Goal: Information Seeking & Learning: Learn about a topic

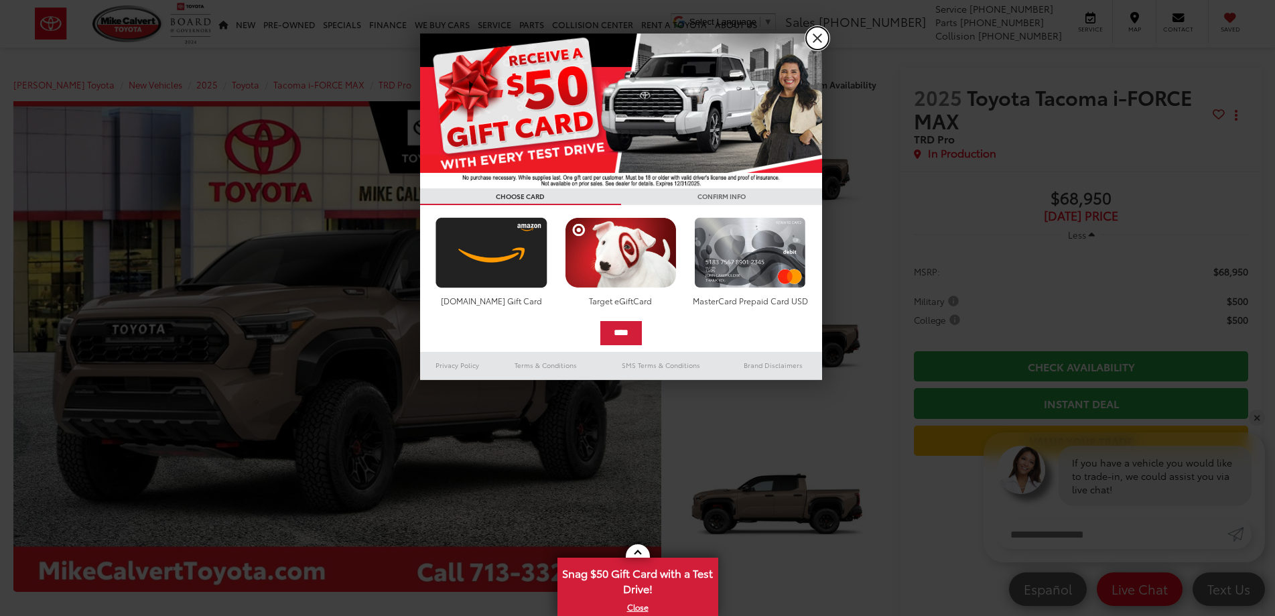
click at [810, 39] on link "X" at bounding box center [817, 38] width 23 height 23
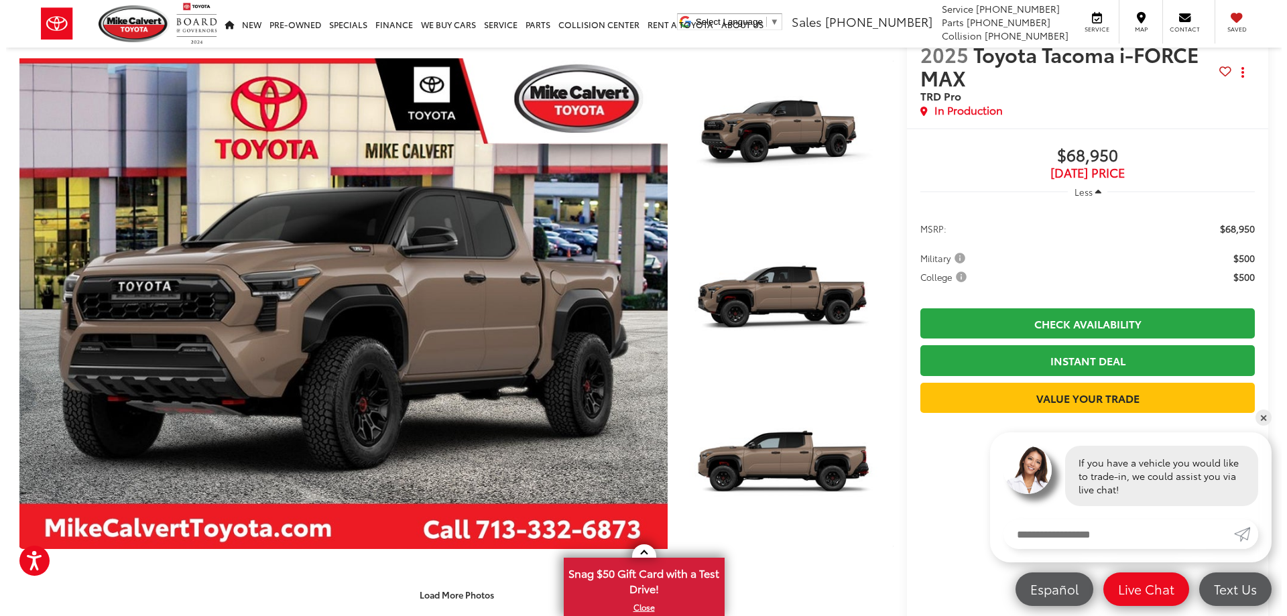
scroll to position [67, 0]
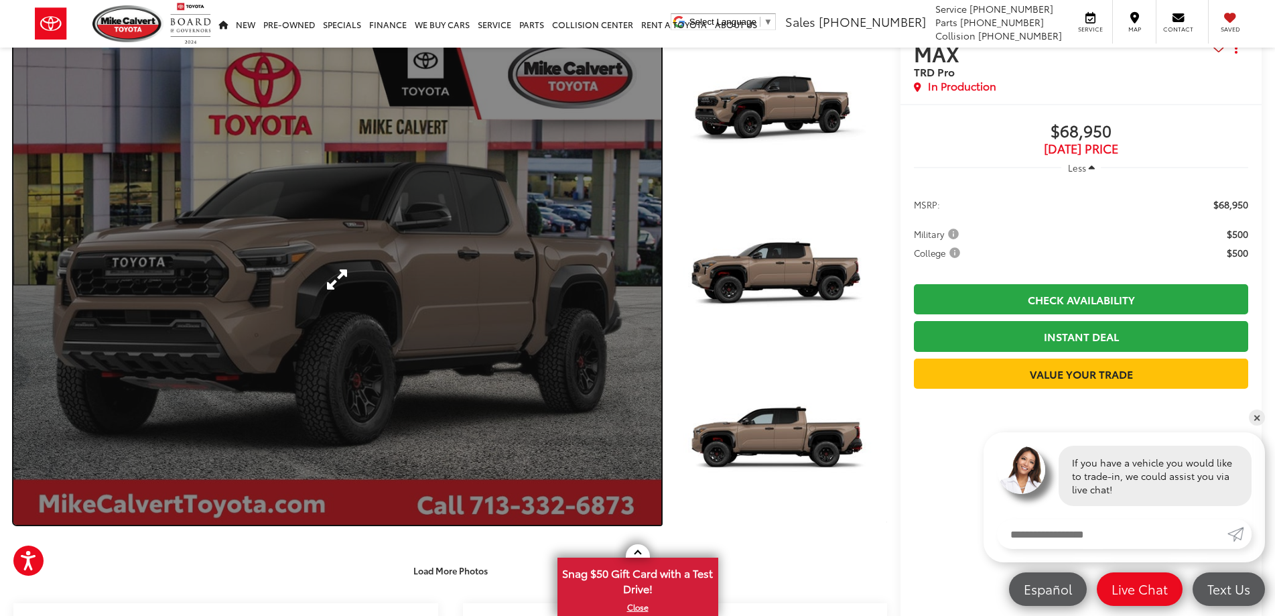
click at [351, 274] on link "Expand Photo 0" at bounding box center [337, 279] width 648 height 491
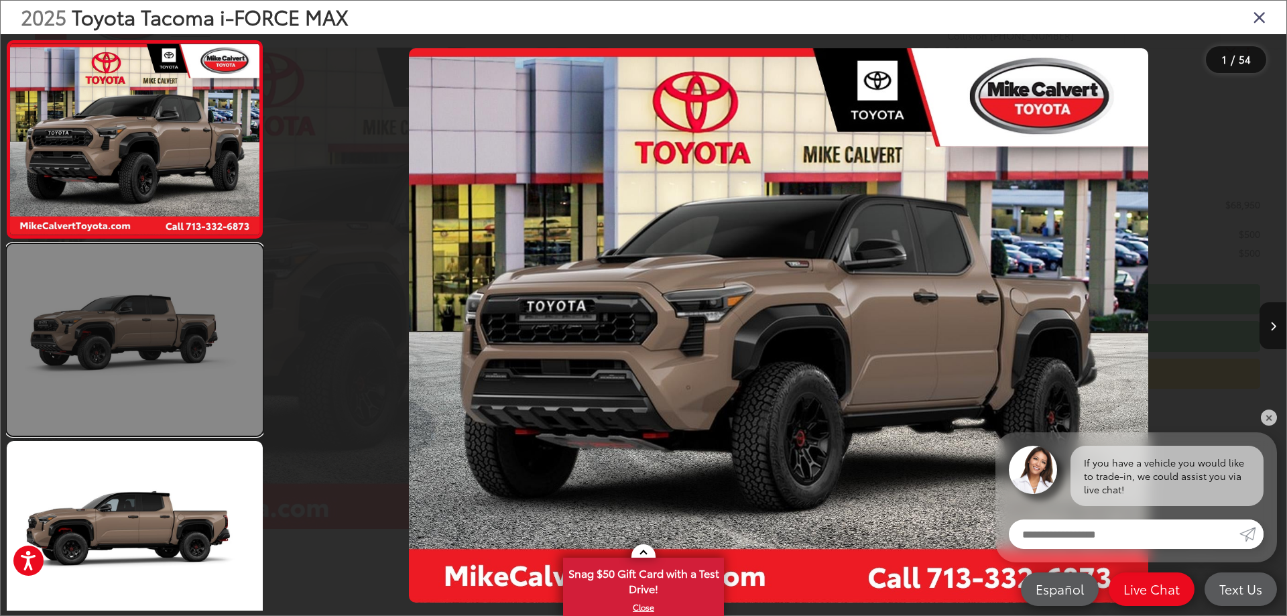
click at [223, 314] on link at bounding box center [135, 340] width 256 height 192
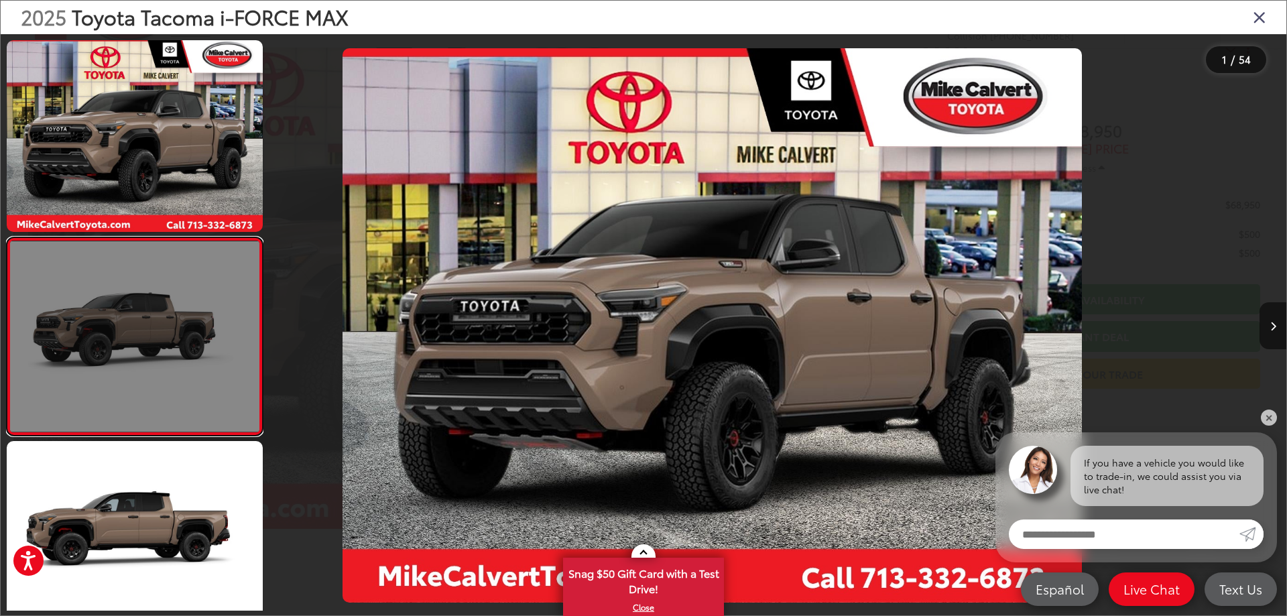
scroll to position [50, 0]
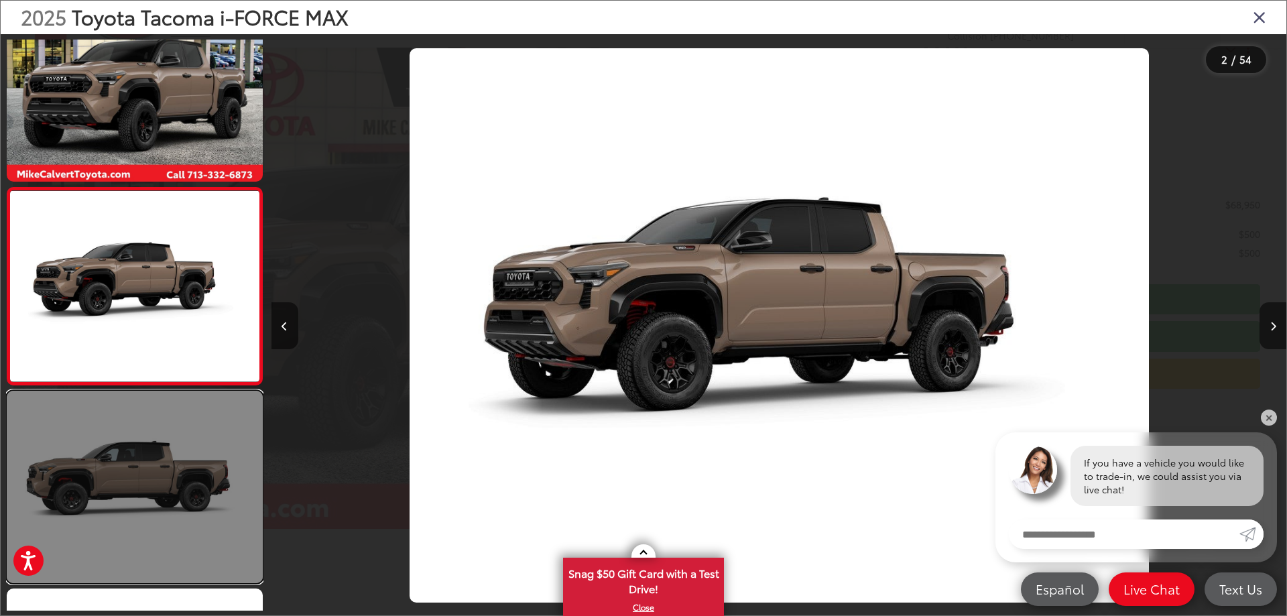
click at [201, 431] on link at bounding box center [135, 487] width 256 height 192
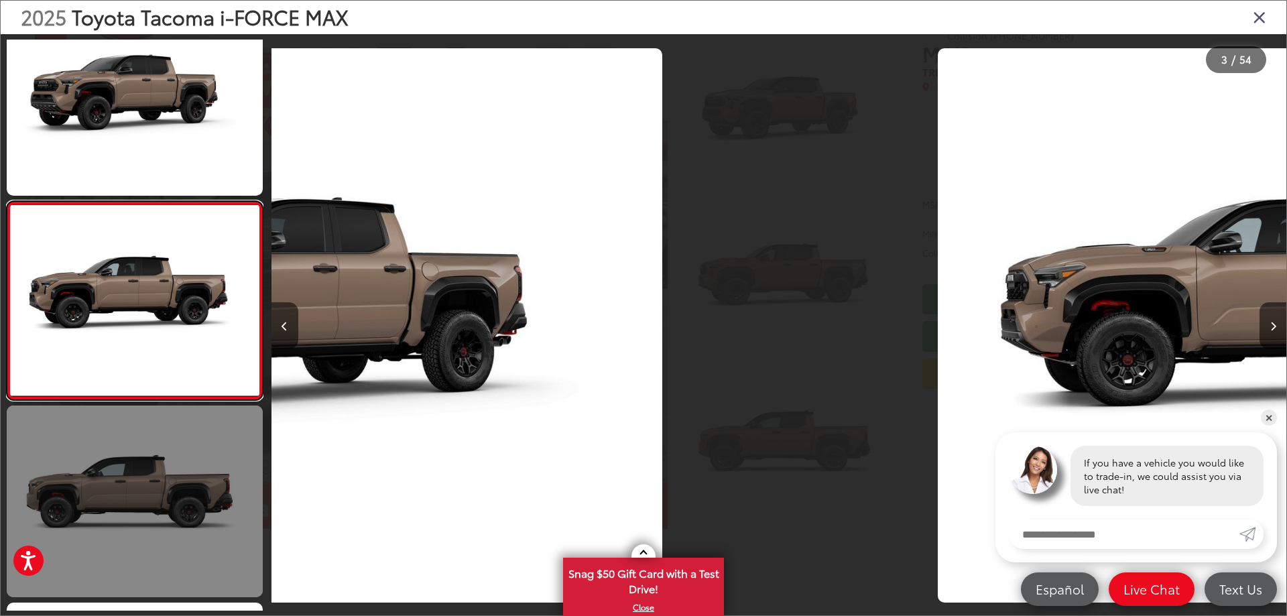
scroll to position [247, 0]
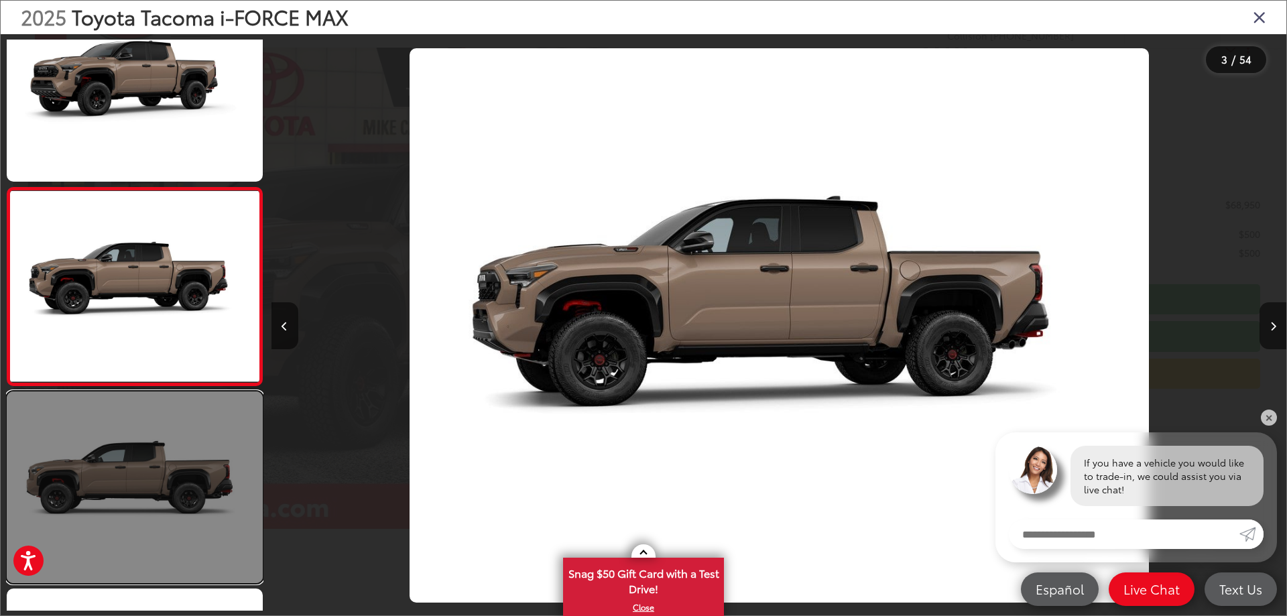
click at [209, 456] on link at bounding box center [135, 487] width 256 height 192
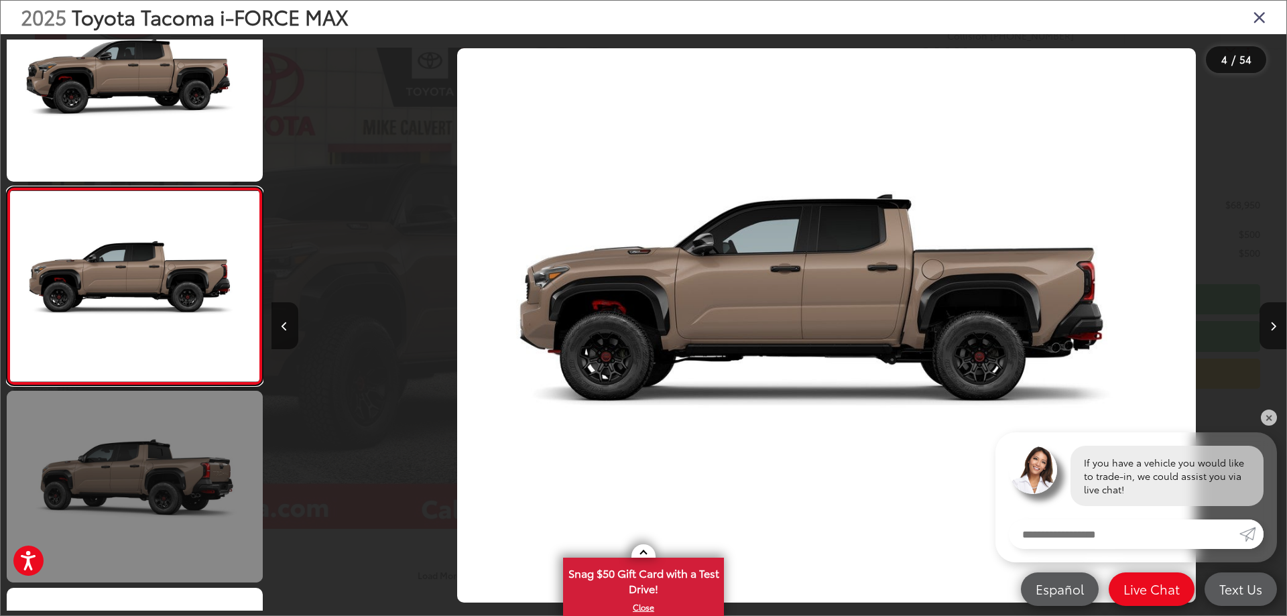
scroll to position [0, 3045]
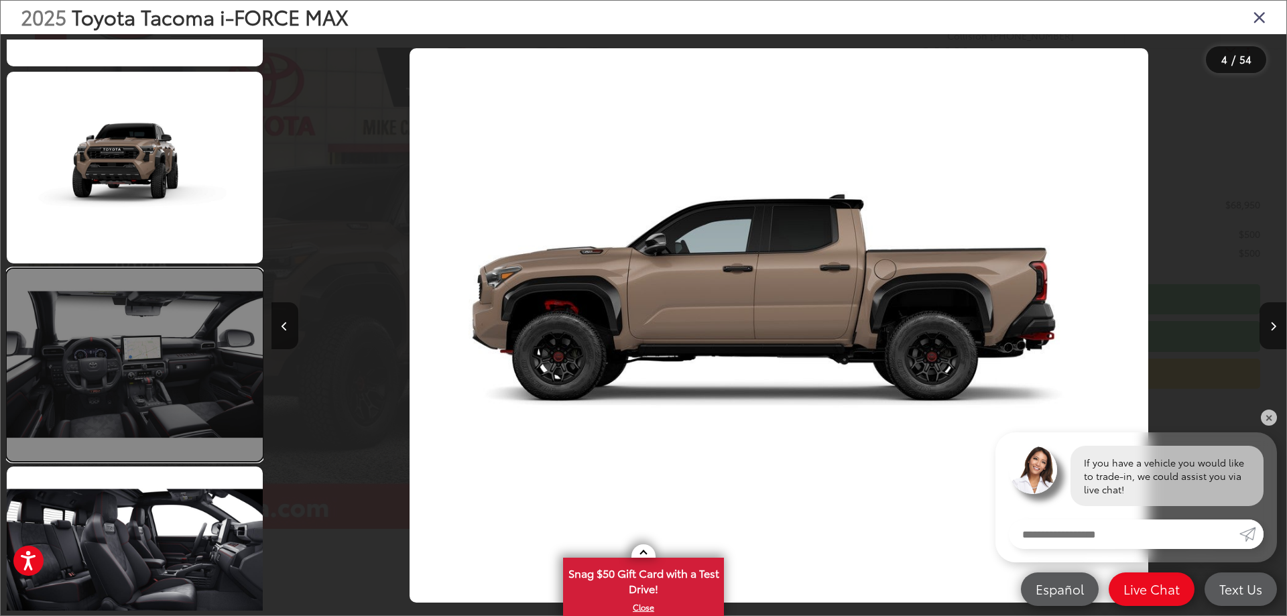
click at [182, 404] on link at bounding box center [135, 365] width 256 height 192
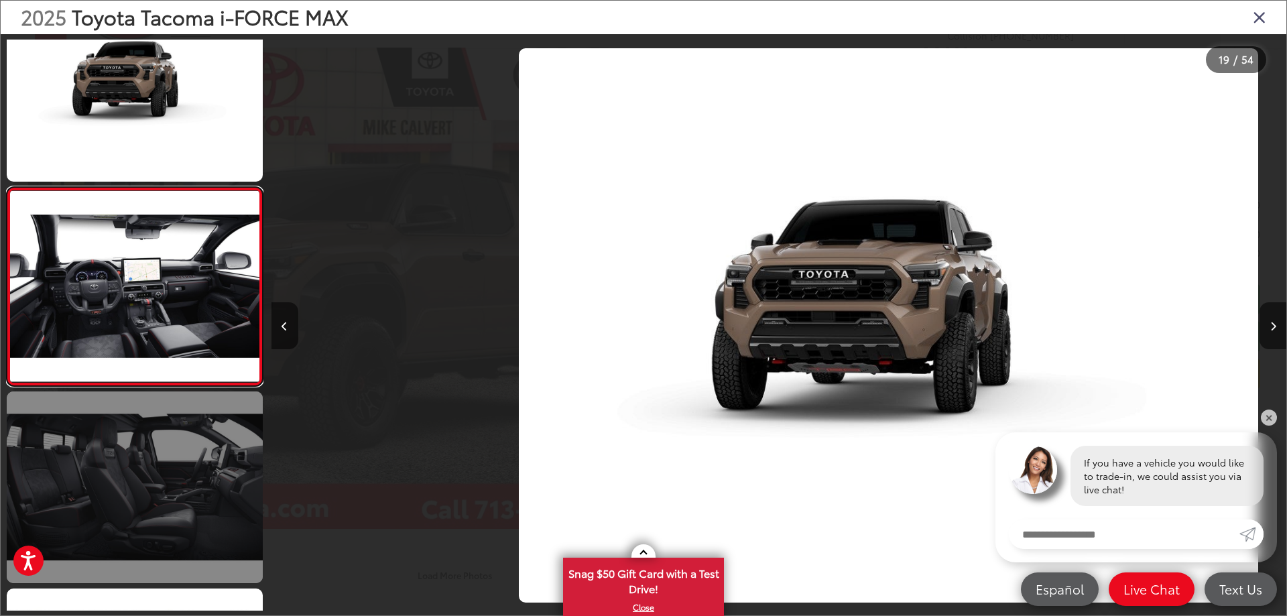
scroll to position [0, 18268]
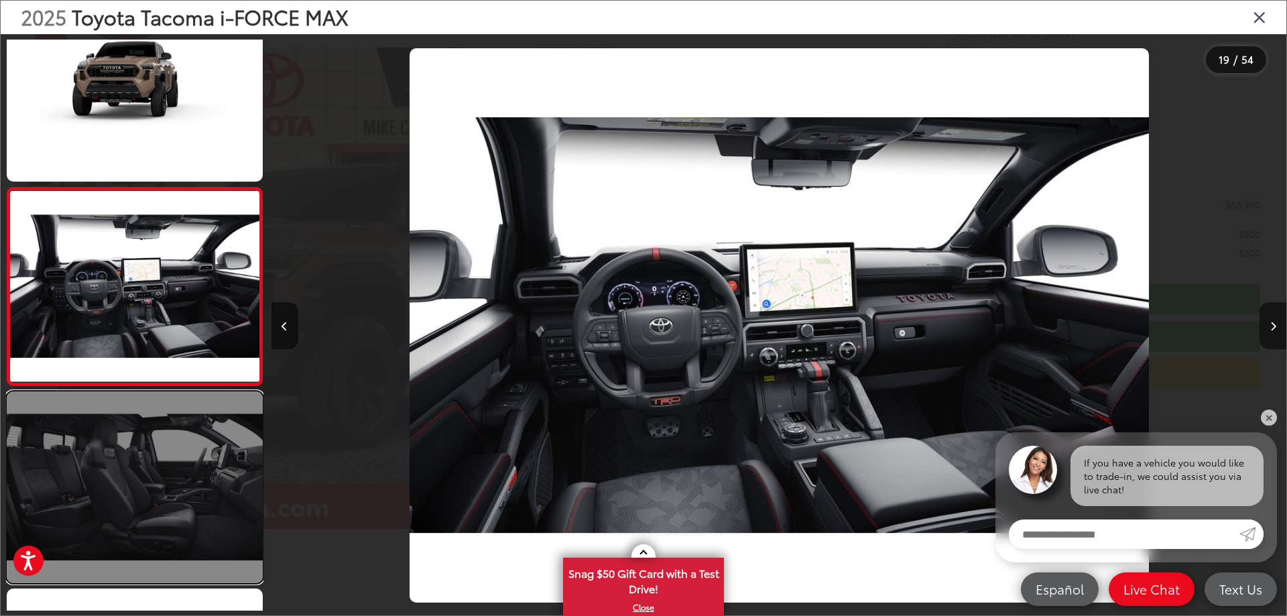
click at [176, 458] on link at bounding box center [135, 487] width 256 height 192
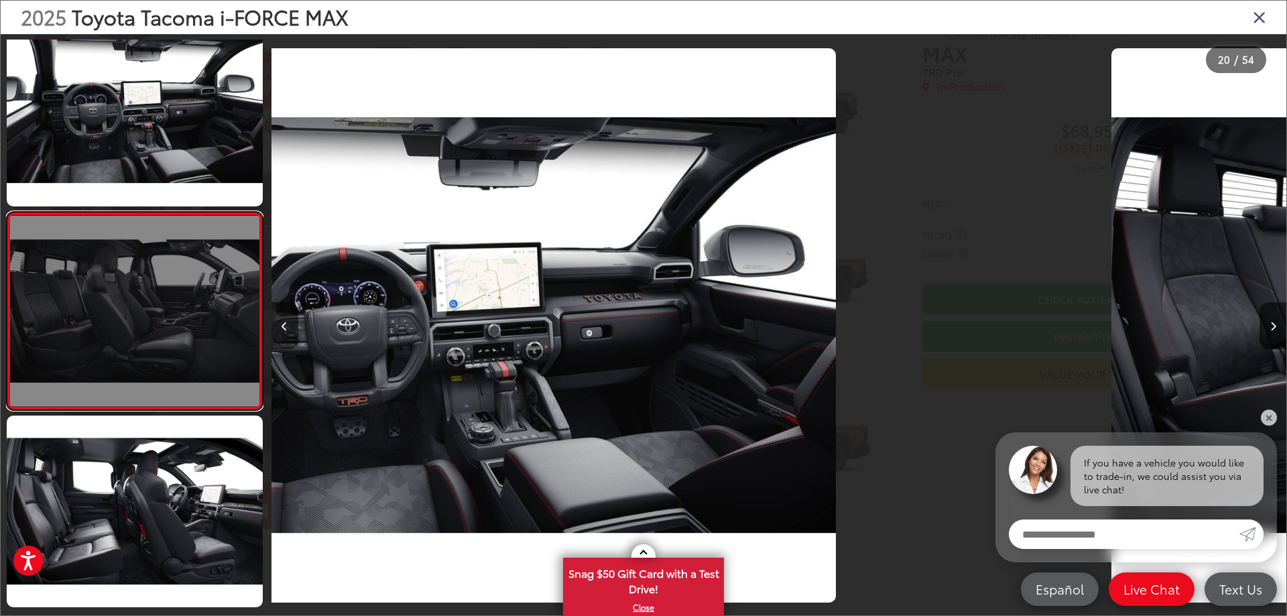
scroll to position [0, 0]
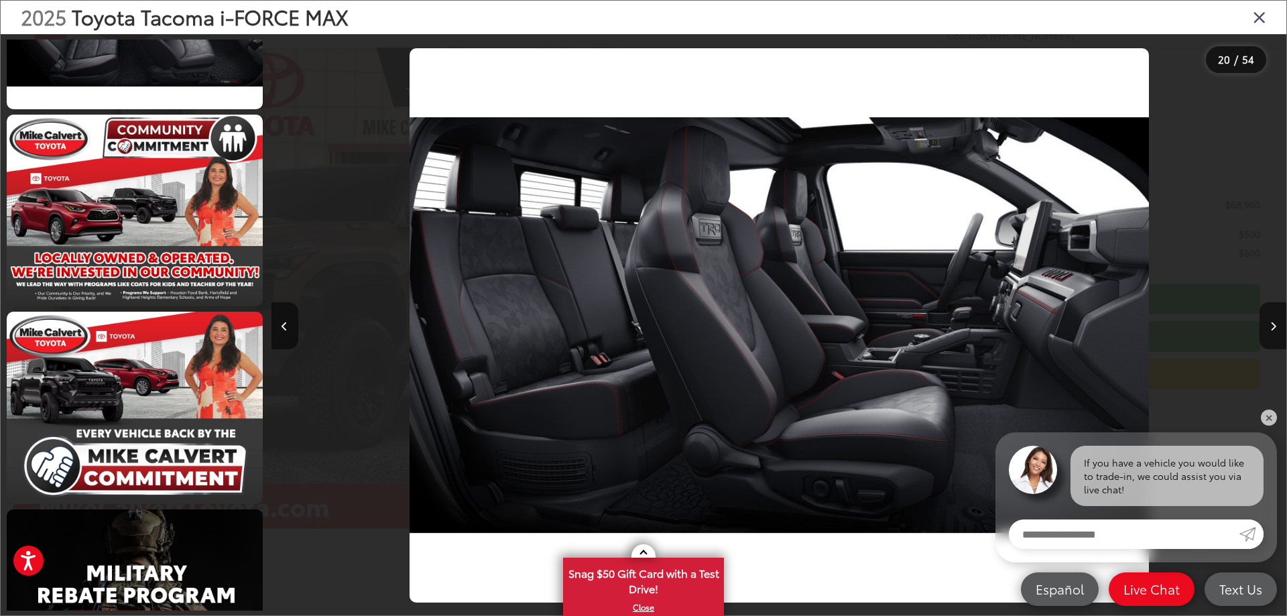
click at [1263, 12] on icon "Close gallery" at bounding box center [1259, 16] width 13 height 17
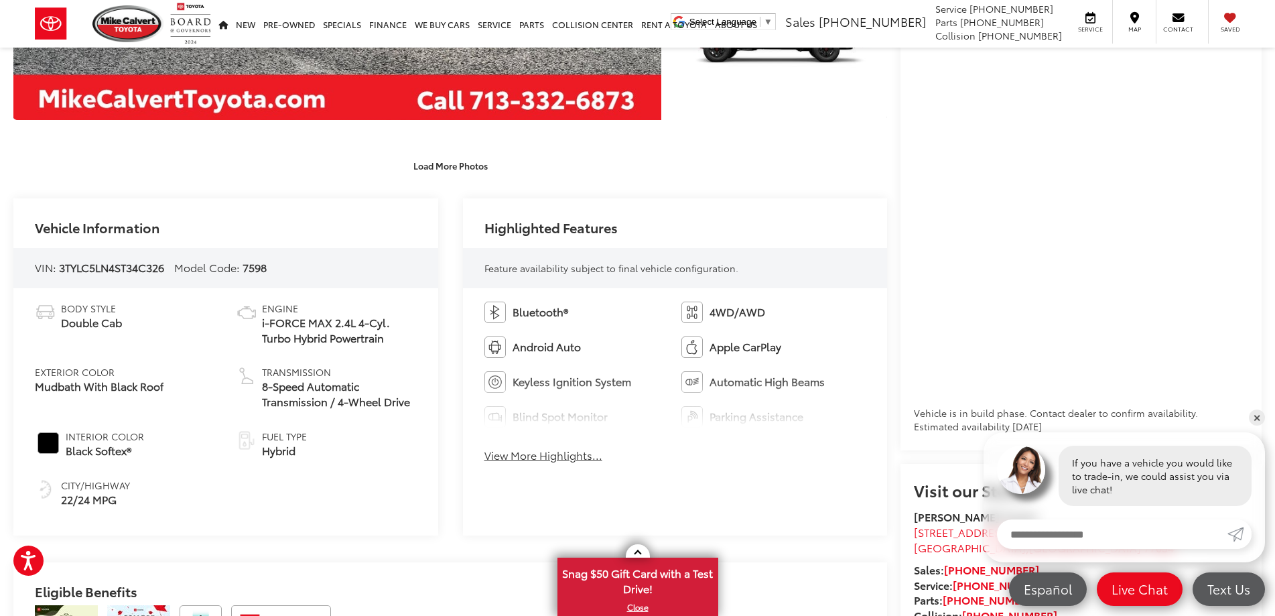
scroll to position [536, 0]
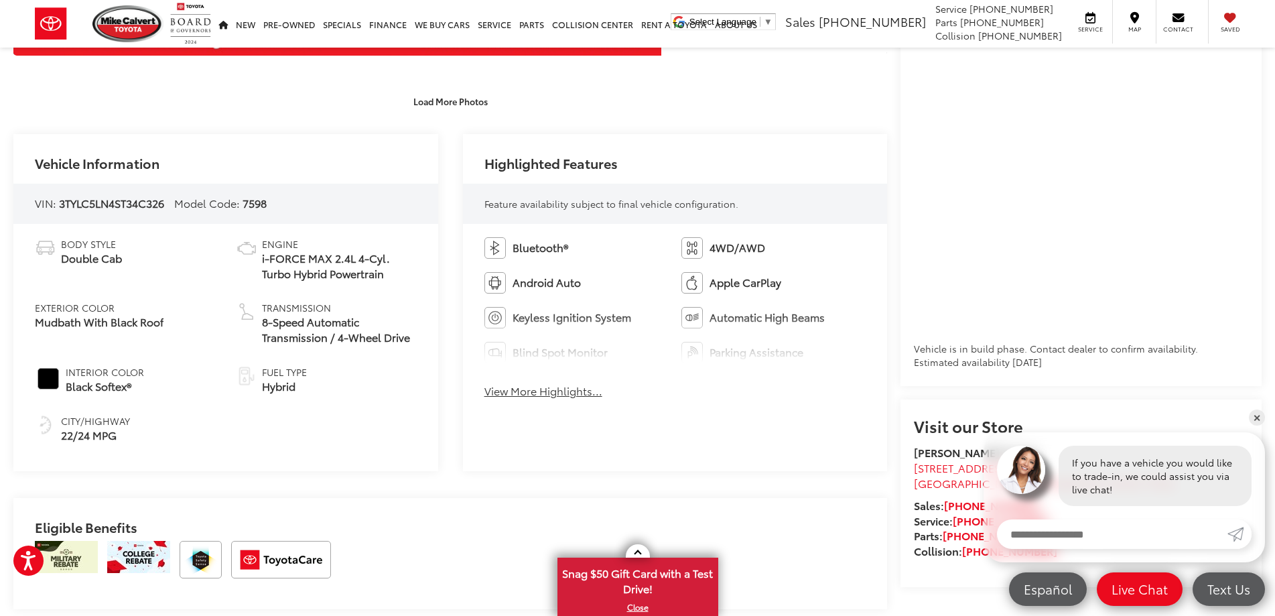
click at [525, 392] on button "View More Highlights..." at bounding box center [544, 390] width 118 height 15
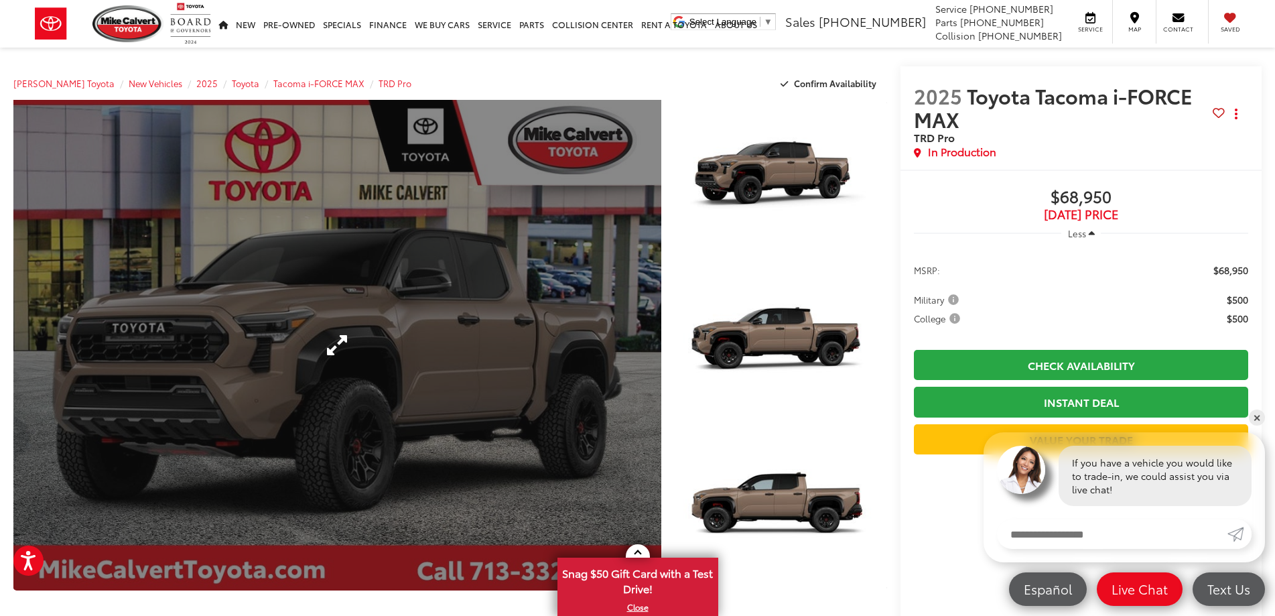
scroll to position [0, 0]
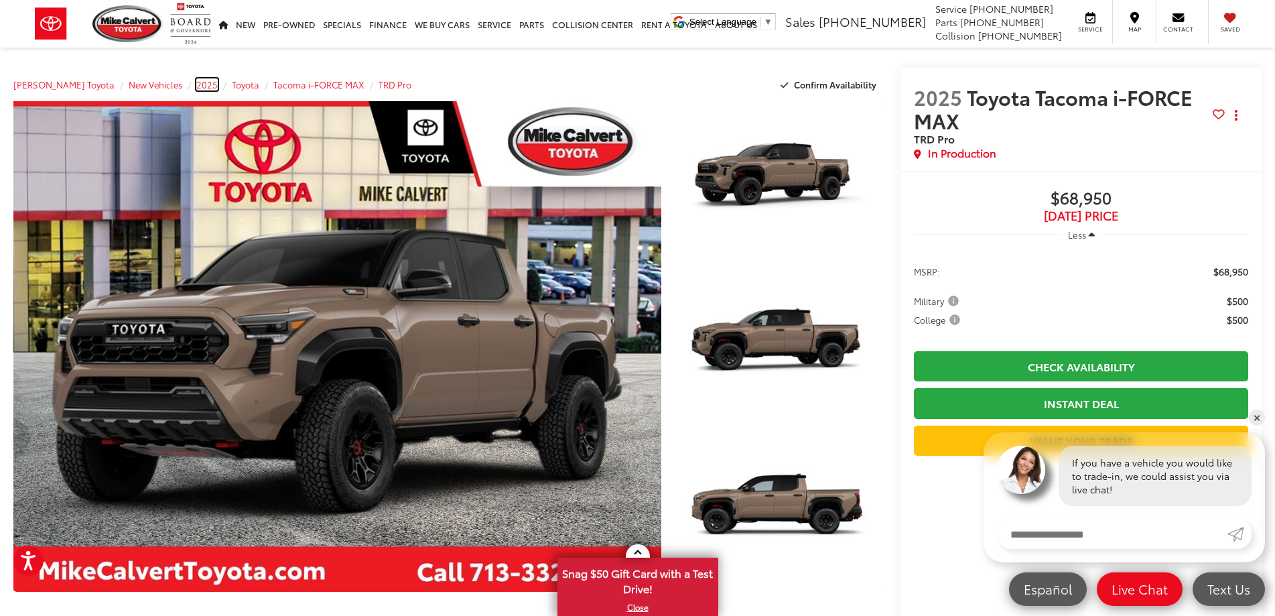
click at [196, 85] on span "2025" at bounding box center [206, 84] width 21 height 12
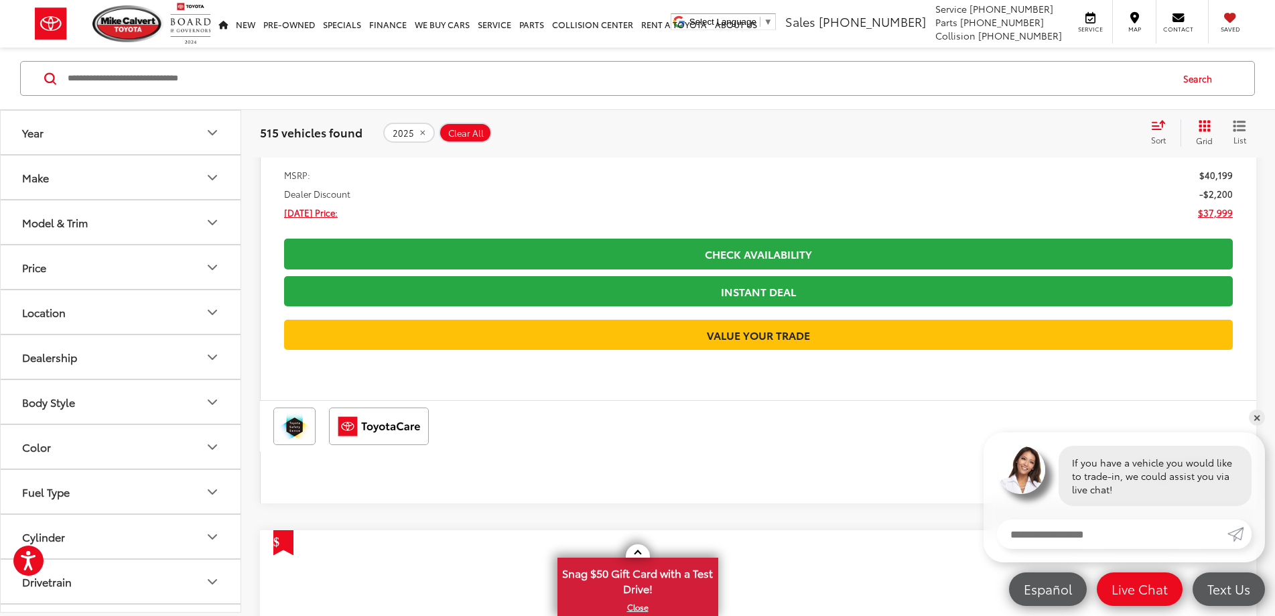
scroll to position [1139, 0]
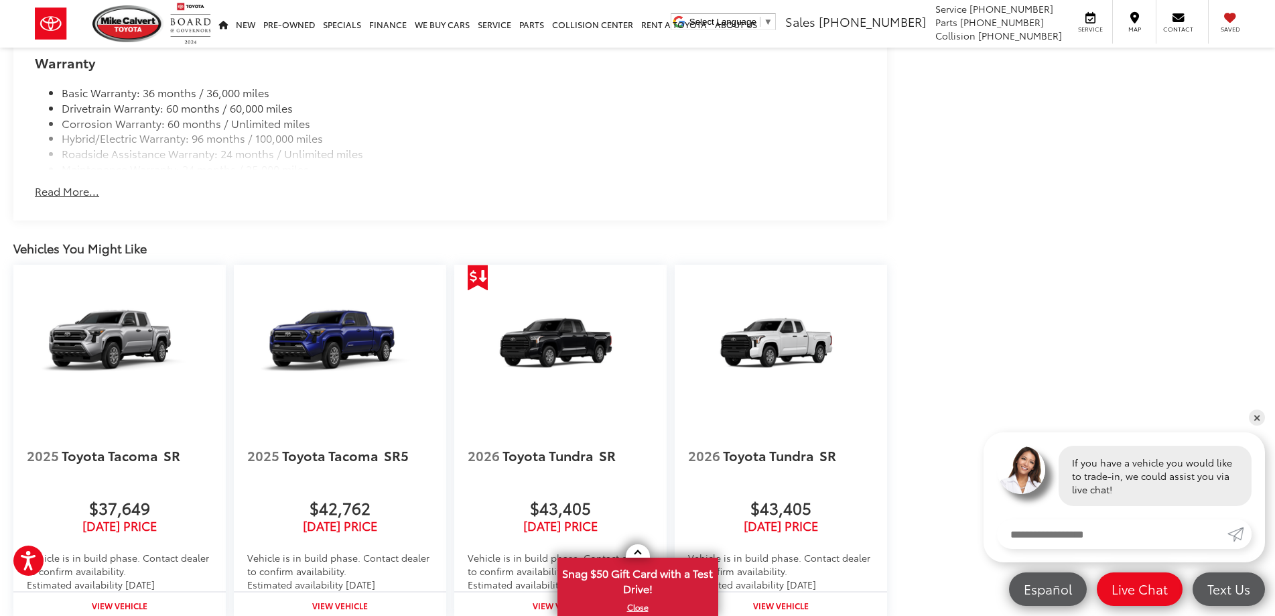
scroll to position [1742, 0]
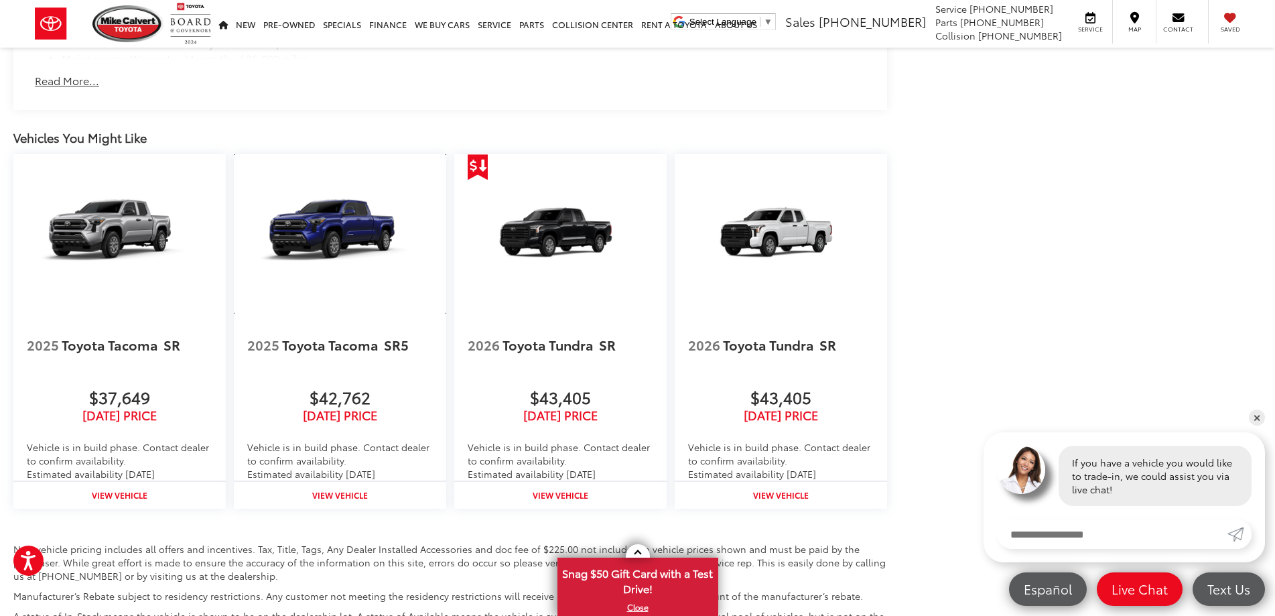
click at [340, 241] on img at bounding box center [340, 234] width 212 height 160
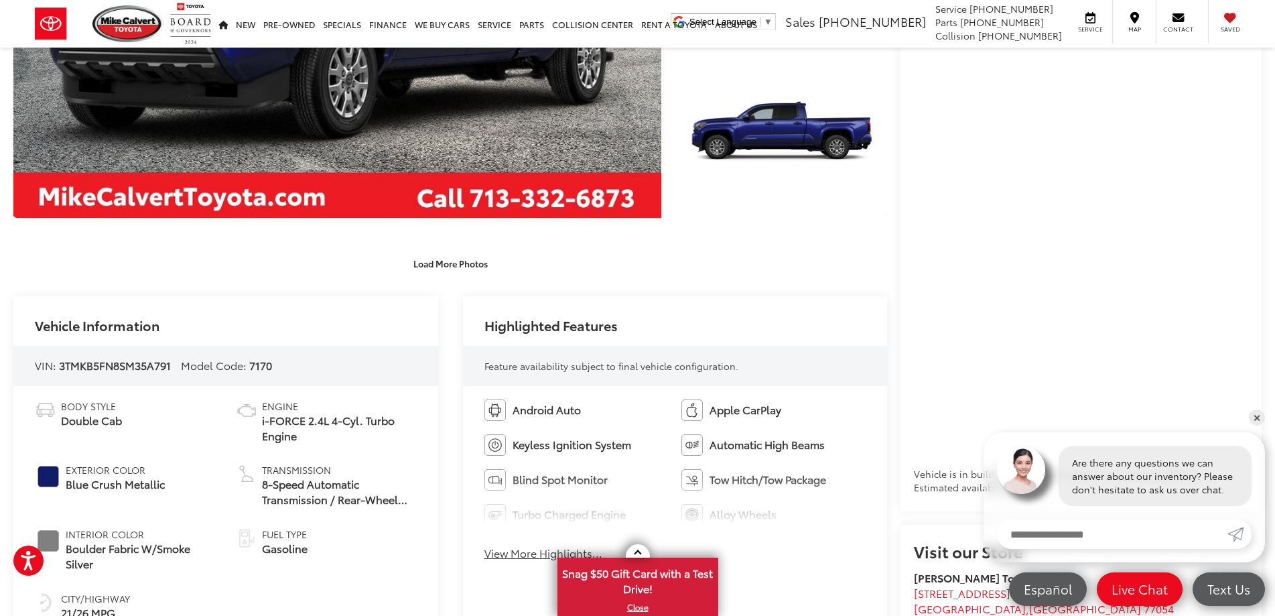
scroll to position [469, 0]
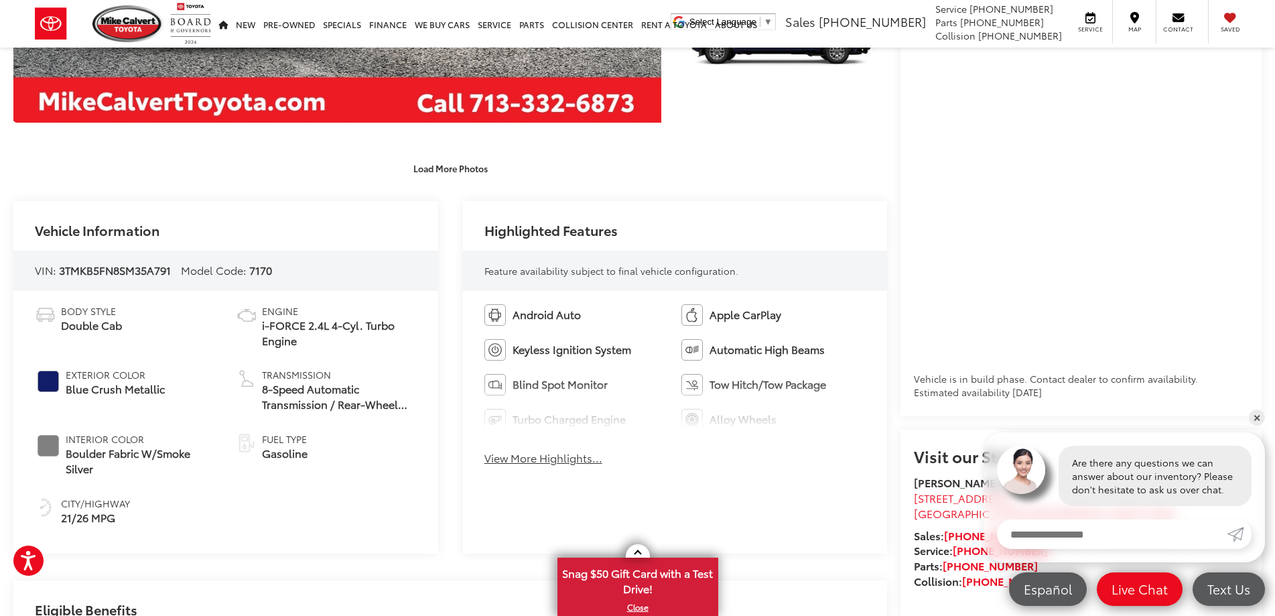
click at [552, 458] on button "View More Highlights..." at bounding box center [544, 457] width 118 height 15
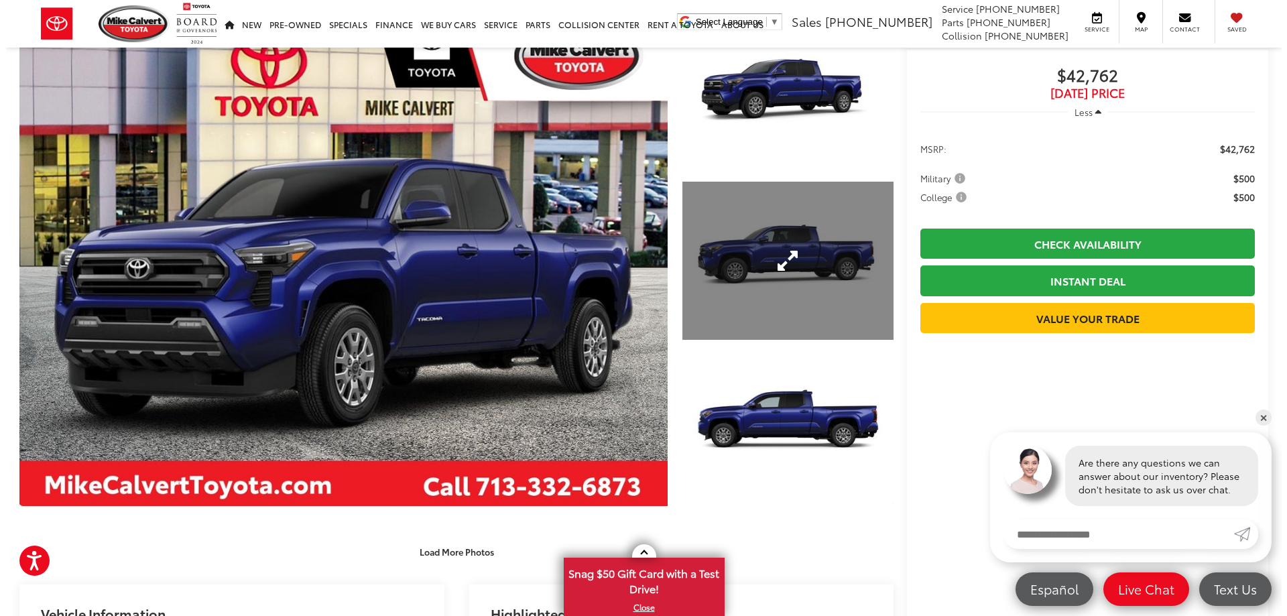
scroll to position [67, 0]
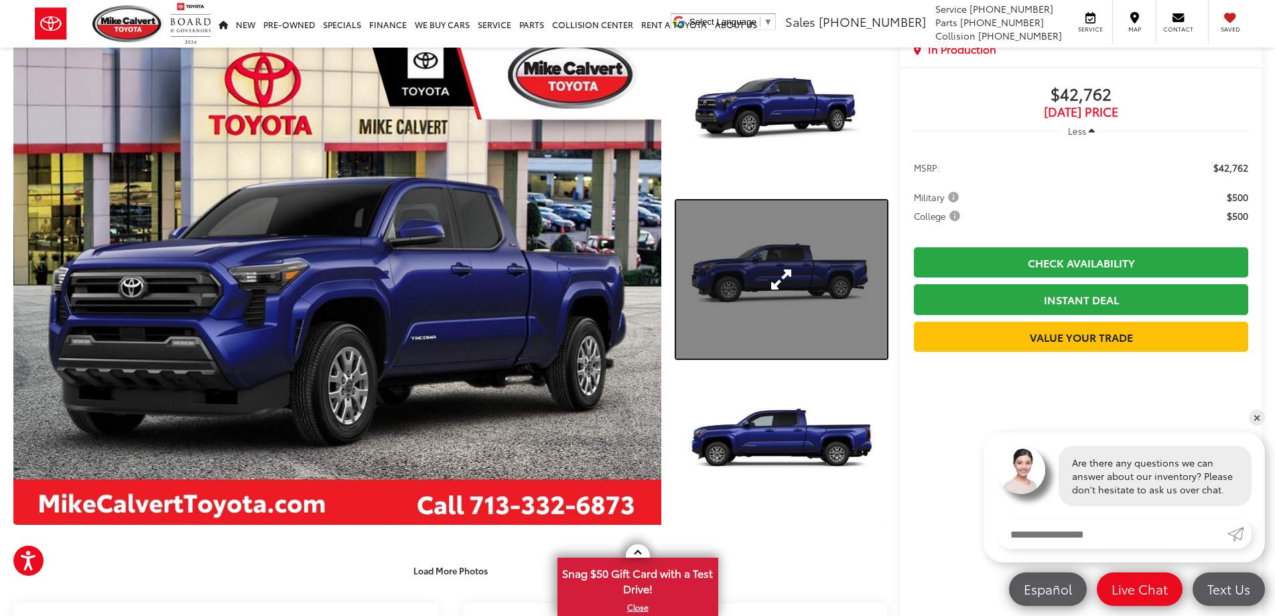
click at [768, 244] on link "Expand Photo 2" at bounding box center [782, 279] width 212 height 159
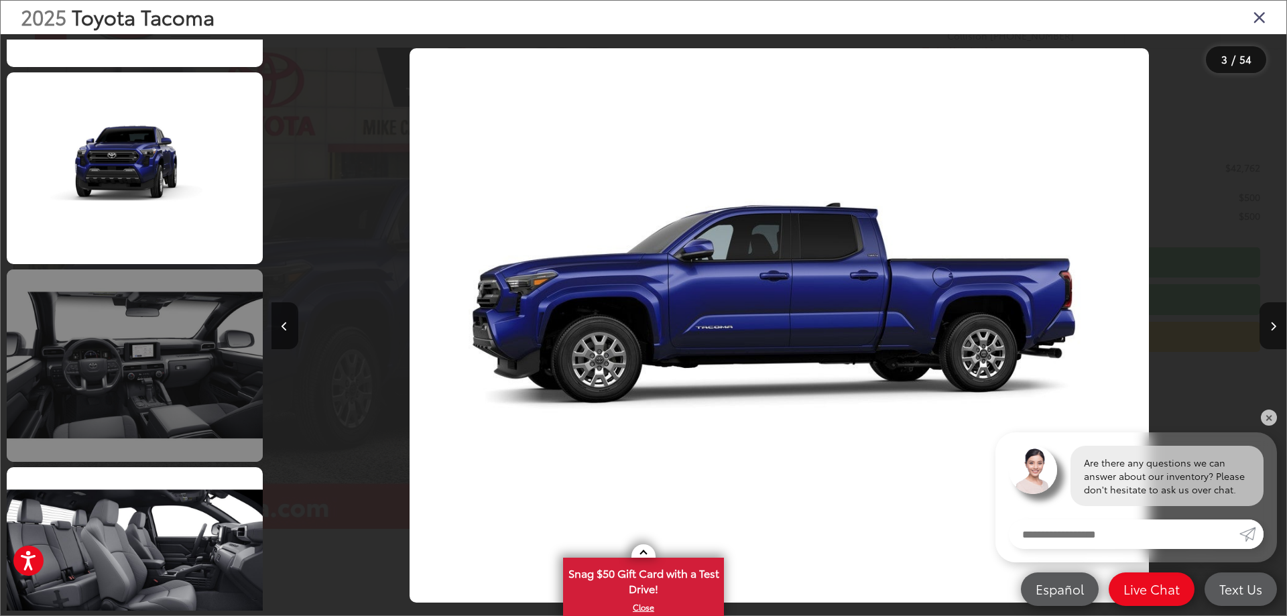
scroll to position [3330, 0]
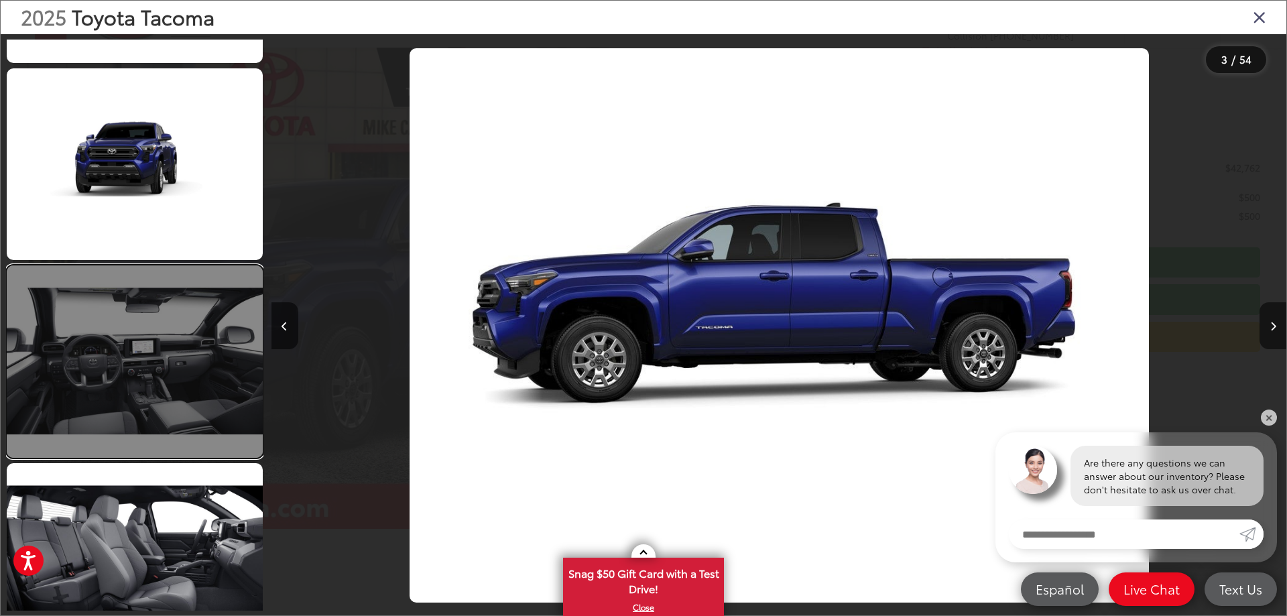
click at [163, 364] on link at bounding box center [135, 361] width 256 height 192
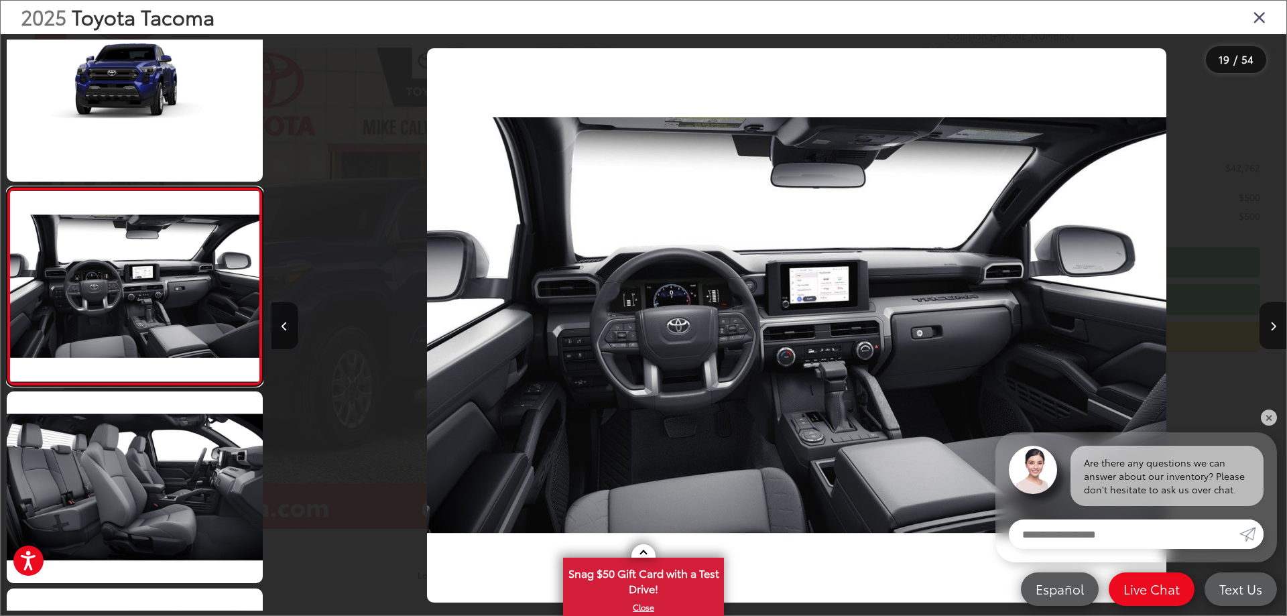
scroll to position [0, 18268]
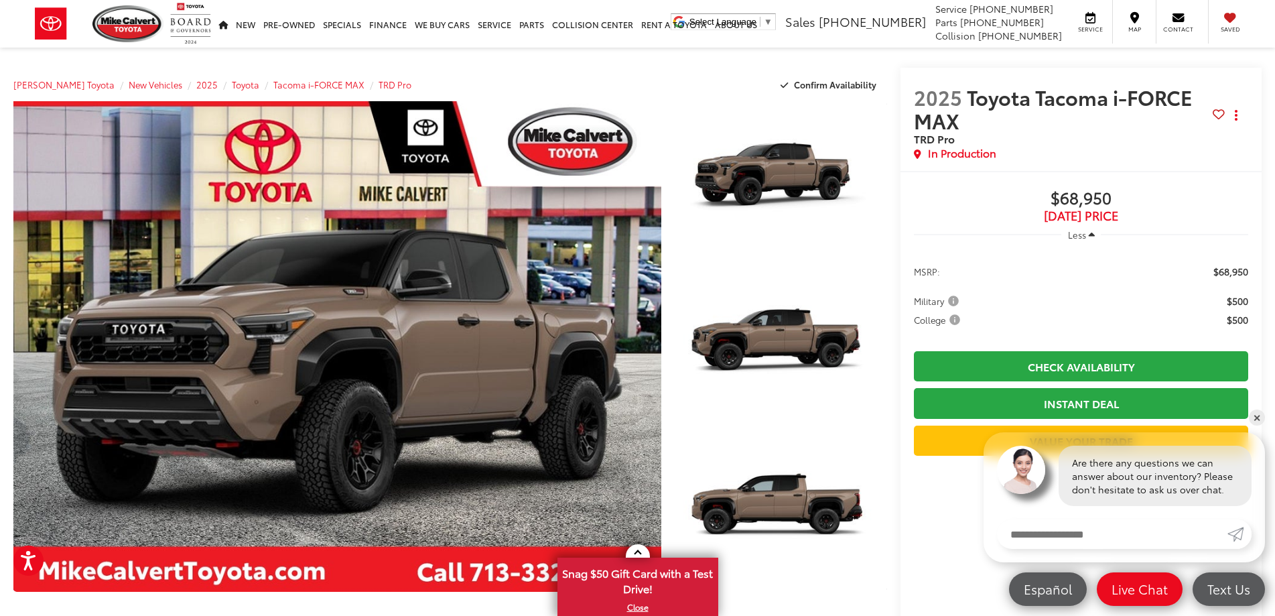
click at [1089, 231] on icon "button" at bounding box center [1092, 235] width 6 height 10
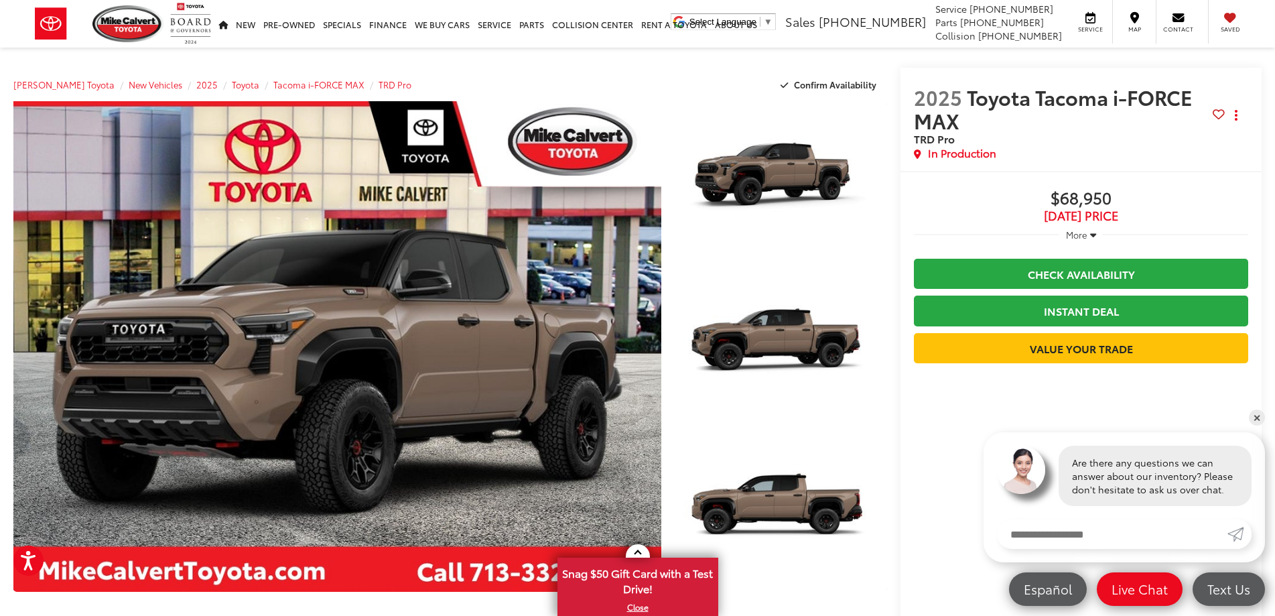
click at [1086, 234] on span "More" at bounding box center [1076, 235] width 21 height 12
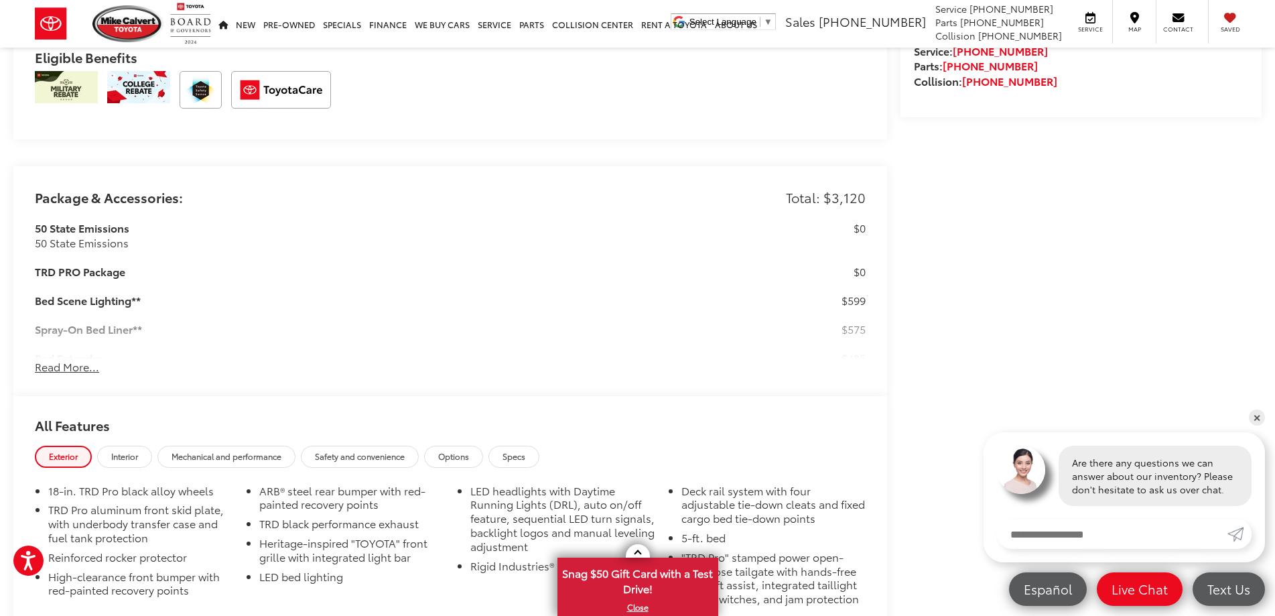
scroll to position [1005, 0]
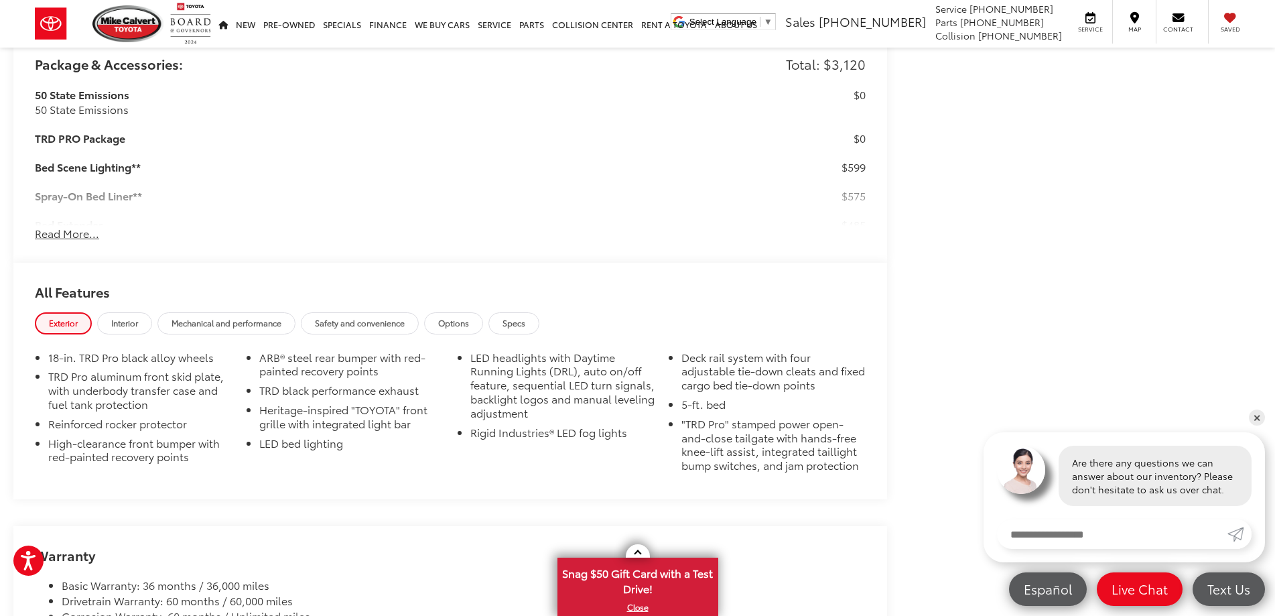
click at [67, 237] on button "Read More..." at bounding box center [67, 233] width 64 height 15
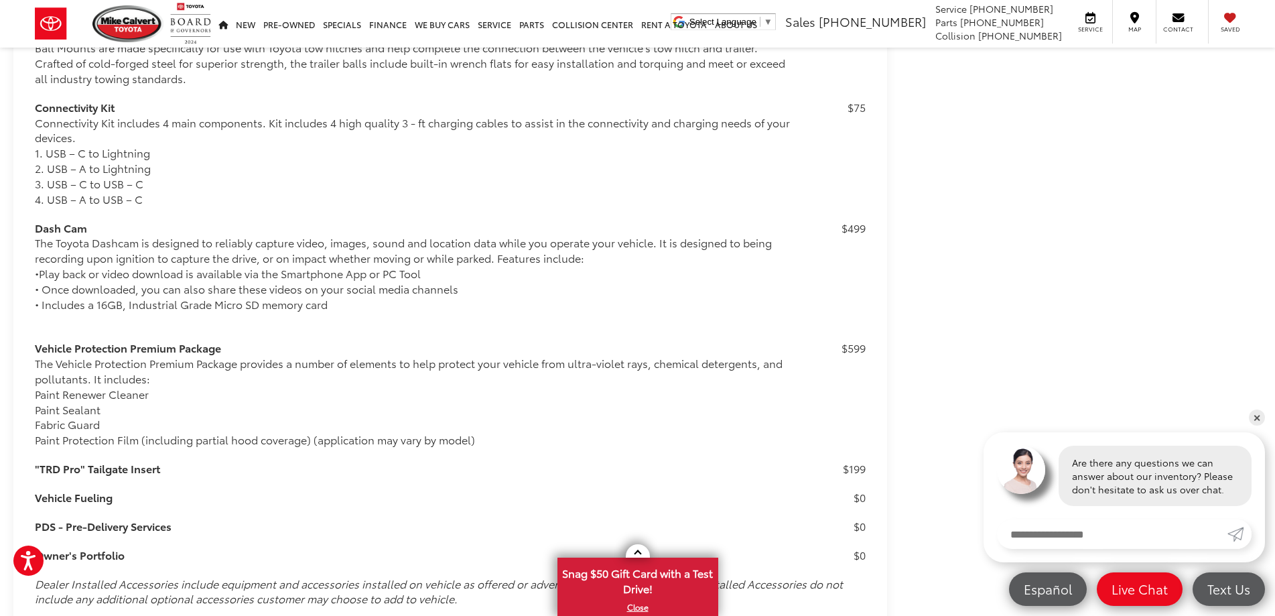
scroll to position [1427, 0]
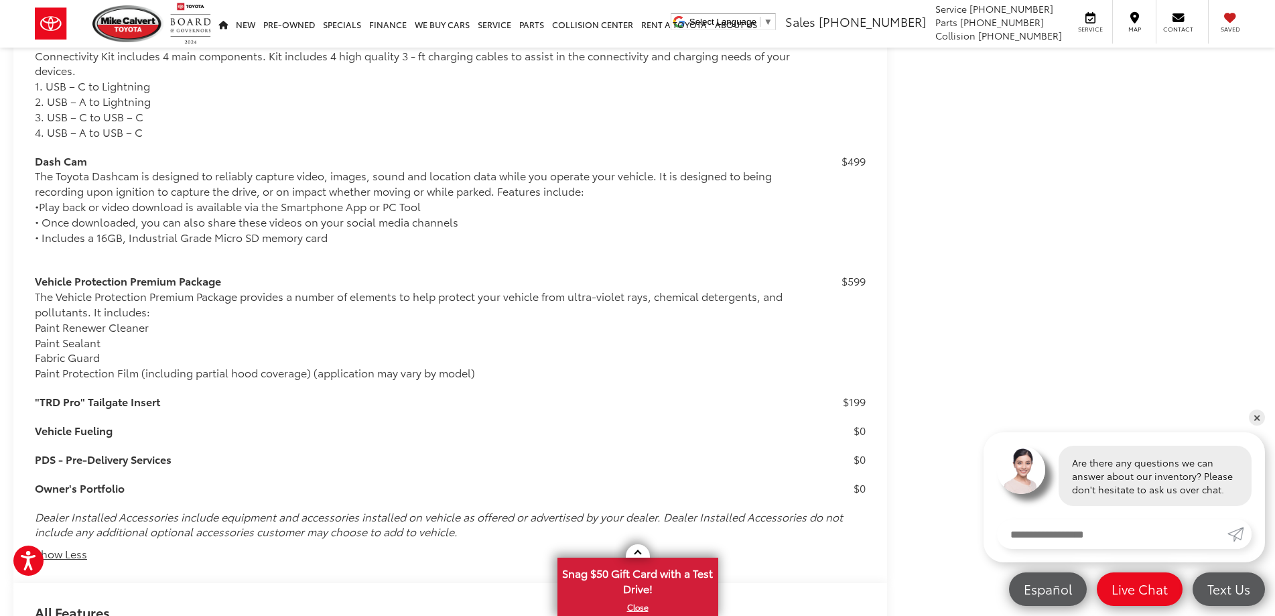
drag, startPoint x: 170, startPoint y: 405, endPoint x: 42, endPoint y: 408, distance: 128.0
click at [42, 408] on h3 ""TRD Pro" Tailgate Insert" at bounding box center [417, 401] width 764 height 15
copy h3 "TRD Pro" Tailgate Insert"
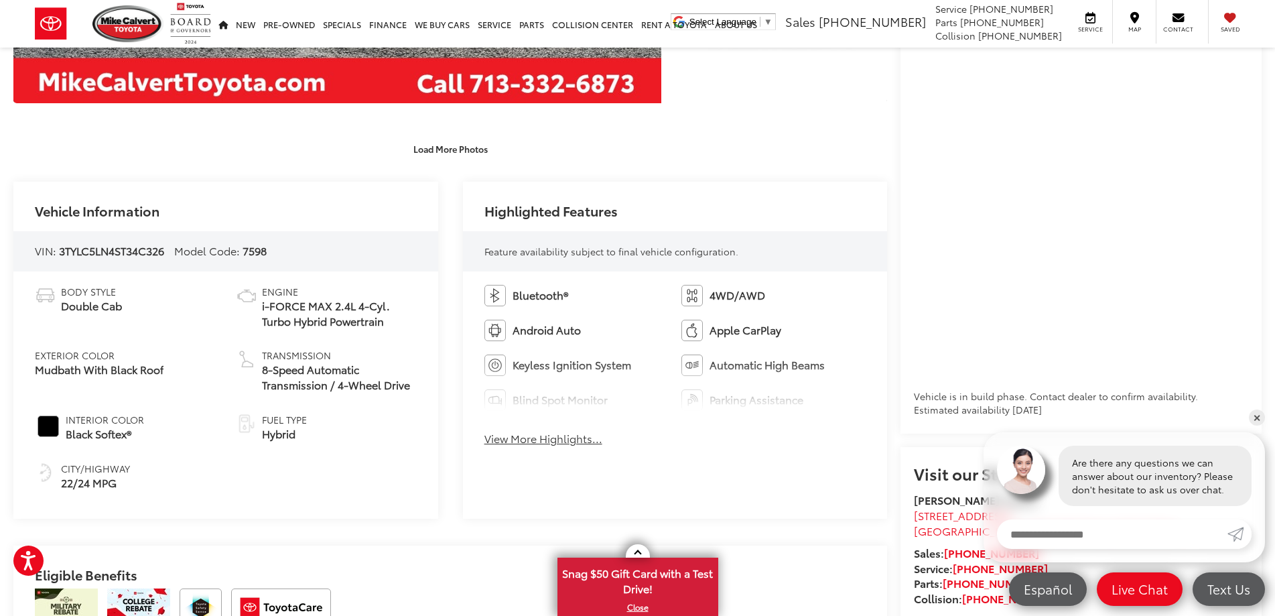
scroll to position [422, 0]
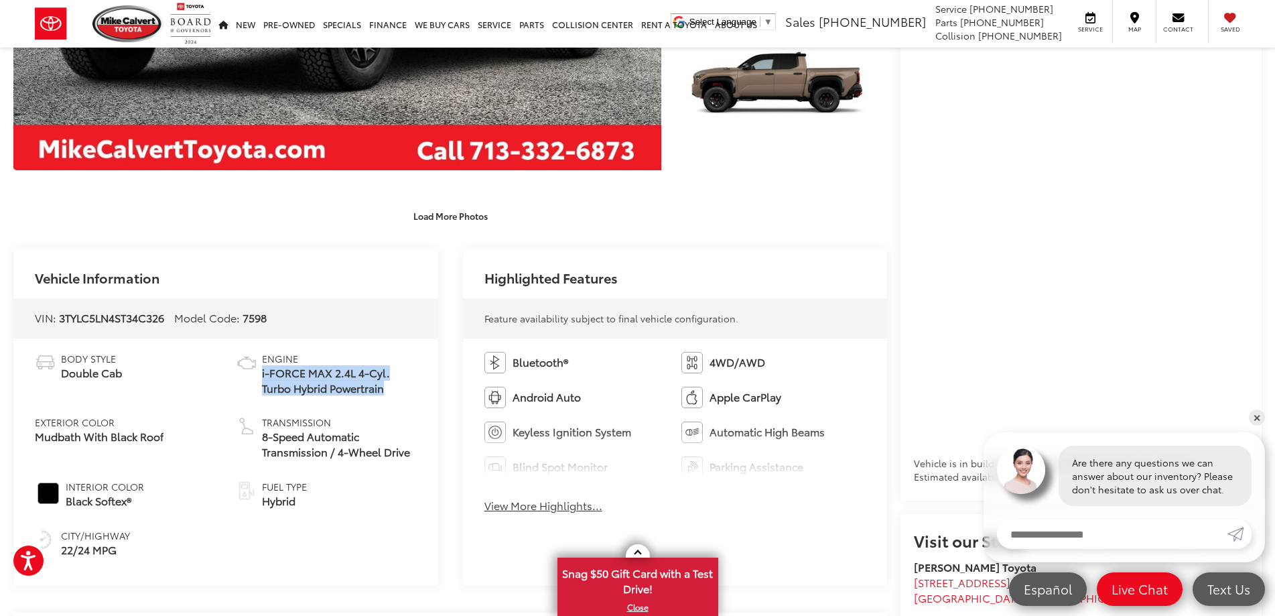
drag, startPoint x: 265, startPoint y: 375, endPoint x: 381, endPoint y: 391, distance: 117.7
click at [381, 391] on li "Engine i-FORCE MAX 2.4L 4-Cyl. Turbo Hybrid Powertrain" at bounding box center [326, 374] width 181 height 44
copy span "i-FORCE MAX 2.4L 4-Cyl. Turbo Hybrid Powertrain"
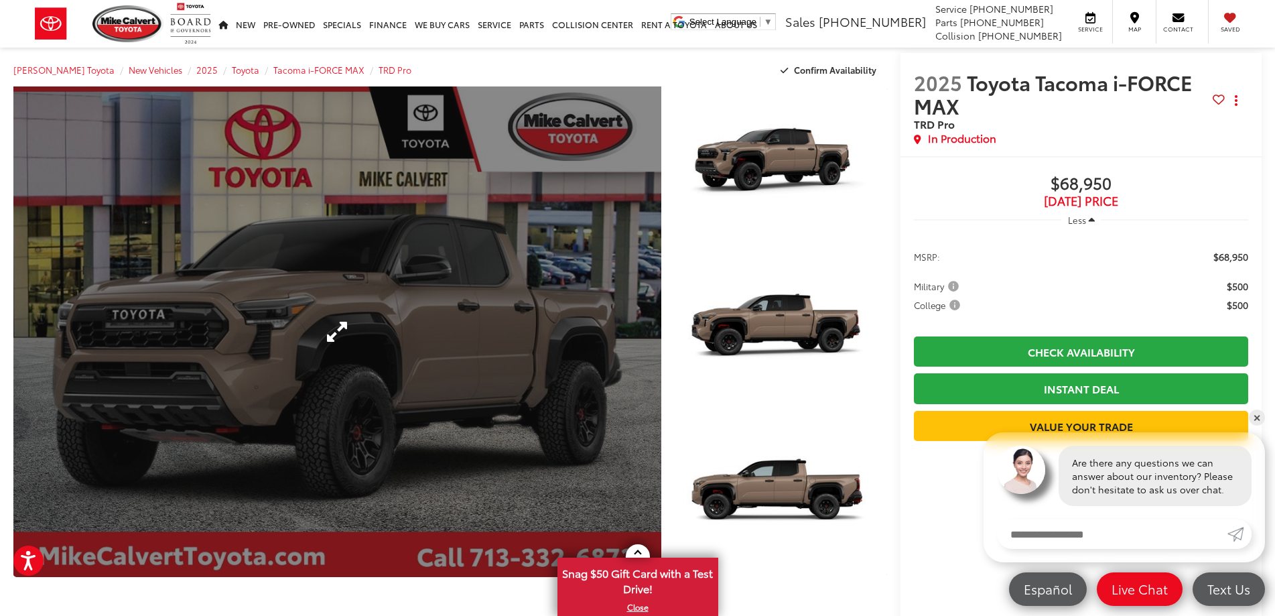
scroll to position [0, 0]
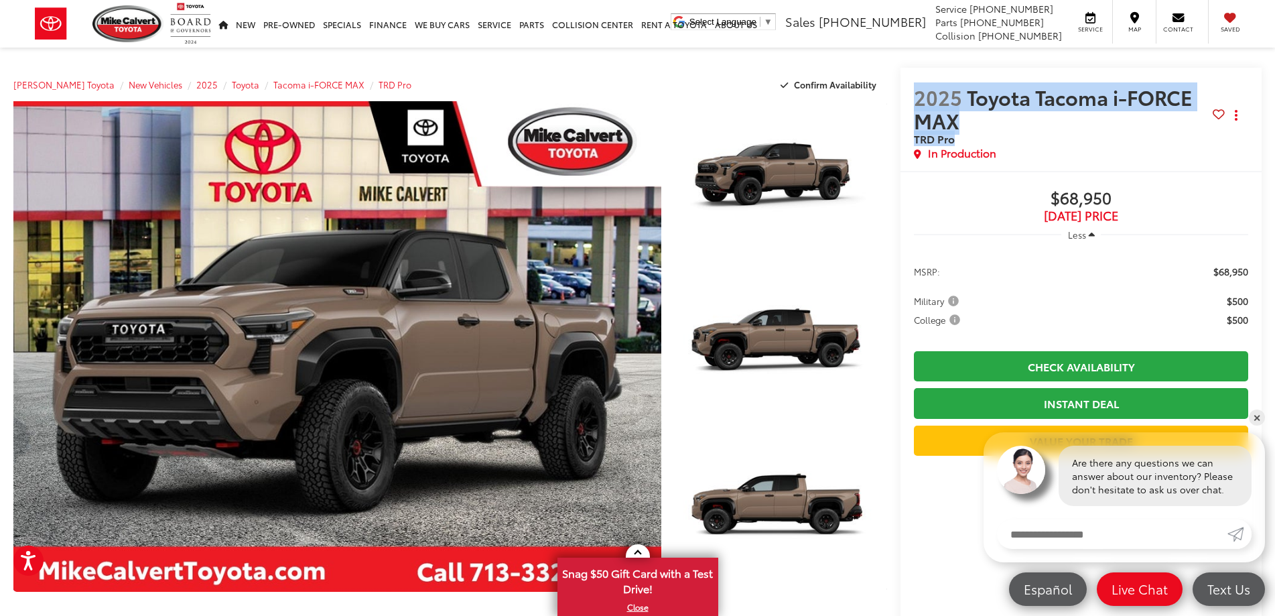
drag, startPoint x: 913, startPoint y: 93, endPoint x: 1104, endPoint y: 142, distance: 197.2
click at [1104, 142] on div "2025 Toyota Tacoma i-FORCE MAX TRD Pro Copy Link Share Print In Production" at bounding box center [1081, 119] width 361 height 103
copy h2 "2025 Toyota Tacoma i-FORCE MAX TRD Pro"
